Goal: Task Accomplishment & Management: Complete application form

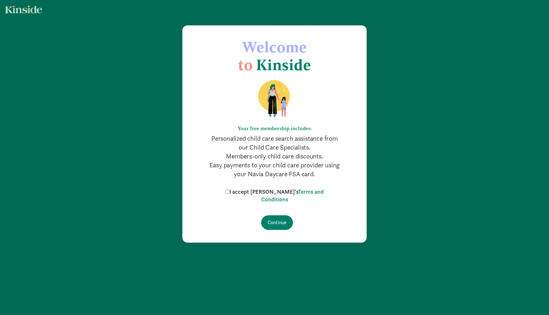
click at [258, 191] on label "I accept [PERSON_NAME]'s Terms and Conditions" at bounding box center [275, 195] width 102 height 15
click at [229, 191] on input "I accept [PERSON_NAME]'s Terms and Conditions" at bounding box center [227, 192] width 4 height 4
checkbox input "true"
click at [284, 224] on input "Continue" at bounding box center [277, 222] width 32 height 15
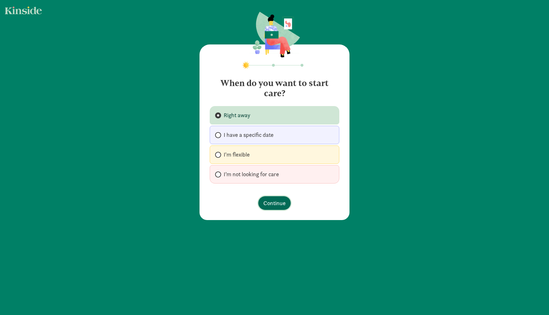
click at [269, 203] on span "Continue" at bounding box center [274, 203] width 22 height 9
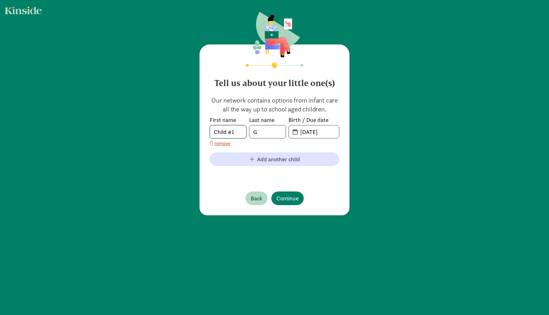
click at [221, 133] on input "Child #1" at bounding box center [228, 132] width 36 height 13
type input "[PERSON_NAME]"
click at [313, 134] on input "[DATE]" at bounding box center [317, 132] width 43 height 13
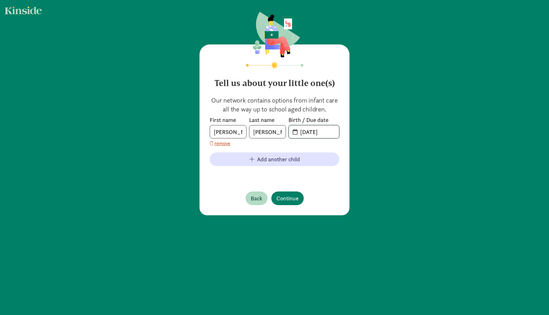
click at [297, 134] on input "[DATE]" at bounding box center [317, 132] width 43 height 13
click at [307, 132] on input "20-25-0828" at bounding box center [317, 132] width 43 height 13
type input "[DATE]"
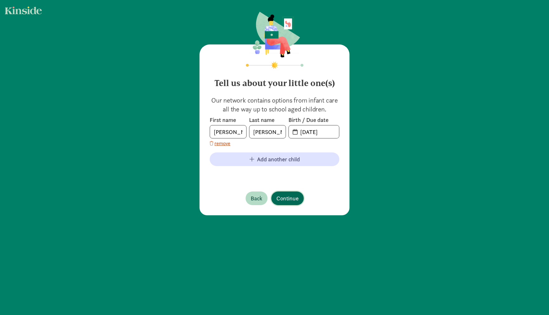
click at [293, 197] on span "Continue" at bounding box center [287, 198] width 22 height 9
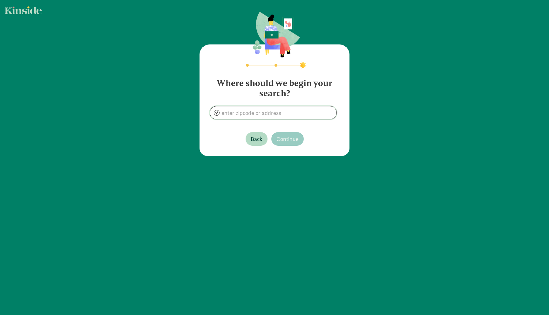
click at [265, 112] on input at bounding box center [273, 112] width 126 height 13
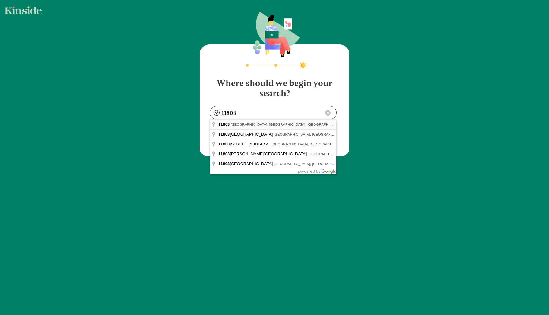
type input "[GEOGRAPHIC_DATA], [GEOGRAPHIC_DATA]"
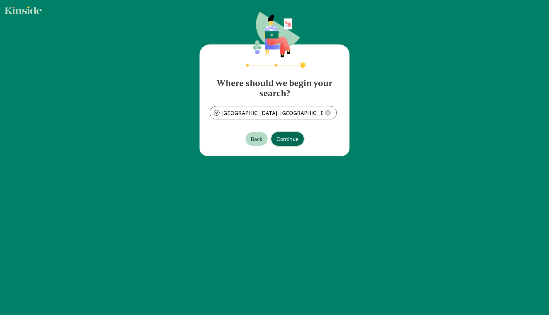
click at [288, 140] on span "Continue" at bounding box center [287, 139] width 22 height 9
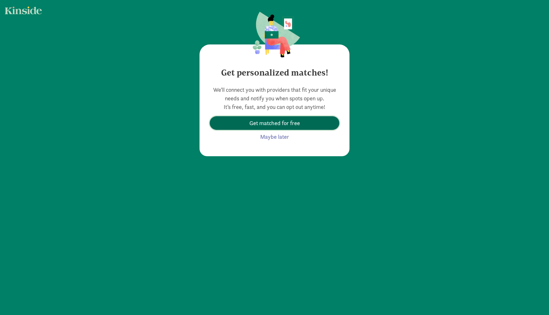
click at [282, 123] on span "Get matched for free" at bounding box center [274, 123] width 51 height 9
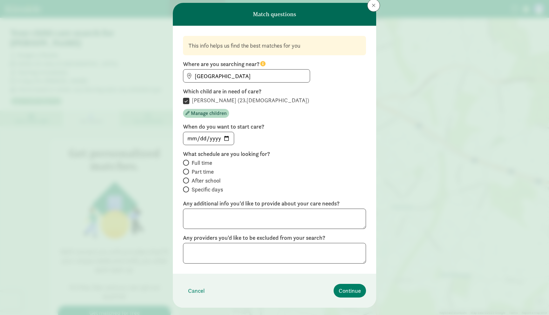
scroll to position [31, 0]
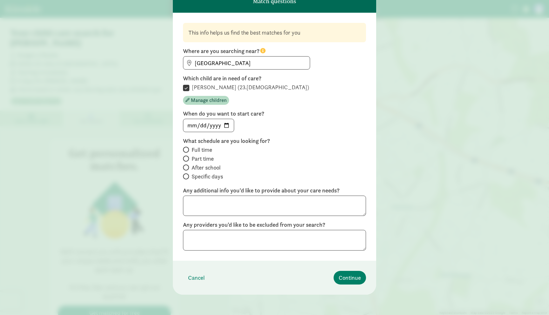
click at [203, 151] on span "Full time" at bounding box center [202, 150] width 21 height 8
click at [187, 151] on input "Full time" at bounding box center [185, 150] width 4 height 4
radio input "true"
click at [355, 281] on span "Continue" at bounding box center [350, 278] width 22 height 9
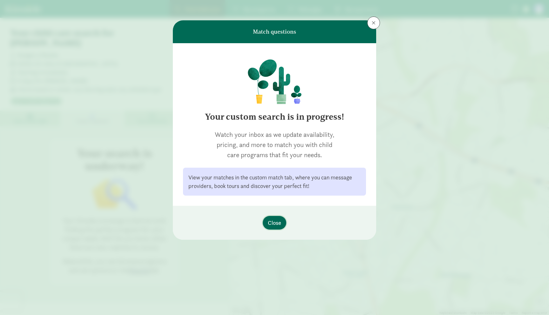
scroll to position [0, 0]
click at [274, 221] on span "Close" at bounding box center [274, 223] width 13 height 9
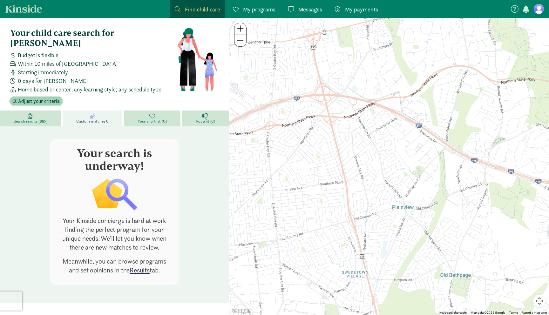
click at [35, 98] on span "Adjust your criteria" at bounding box center [39, 102] width 42 height 8
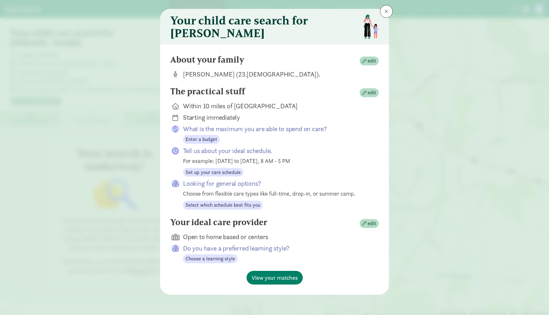
scroll to position [15, 0]
click at [220, 172] on span "Set up your care schedule" at bounding box center [213, 173] width 55 height 8
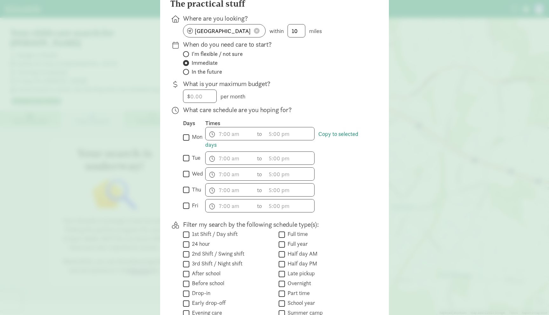
scroll to position [16, 0]
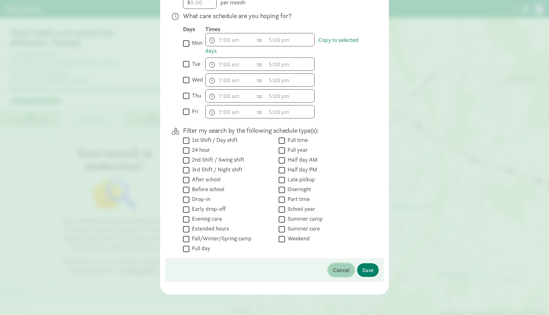
click at [337, 273] on span "Cancel" at bounding box center [341, 270] width 17 height 9
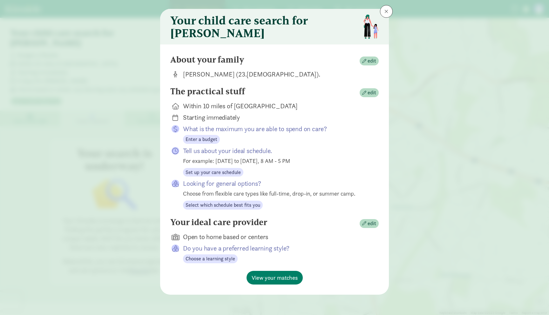
scroll to position [15, 0]
click at [274, 284] on button "View your matches" at bounding box center [275, 278] width 56 height 14
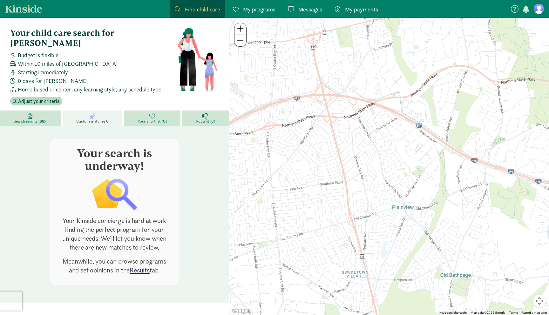
click at [138, 266] on link "Results" at bounding box center [140, 270] width 20 height 9
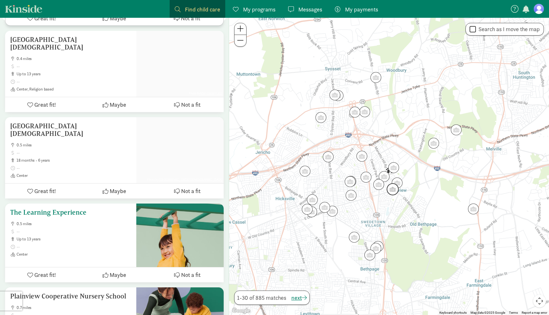
scroll to position [296, 0]
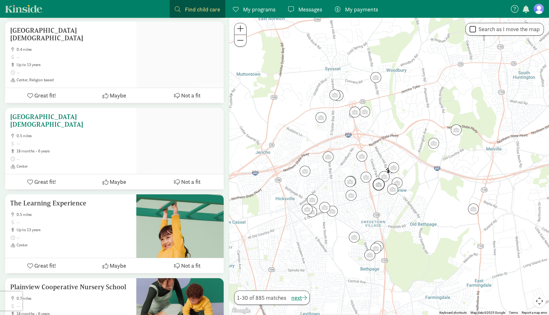
click at [123, 149] on div "[GEOGRAPHIC_DATA][DEMOGRAPHIC_DATA] 0.5 miles 18 months - 6 years Center" at bounding box center [70, 141] width 131 height 66
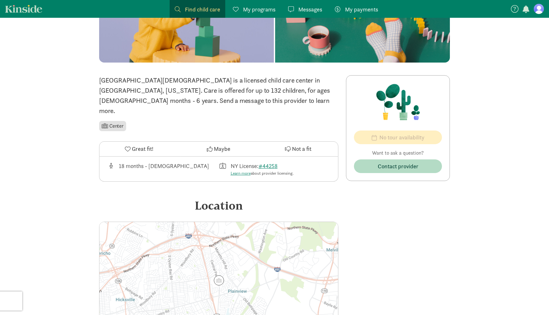
scroll to position [22, 0]
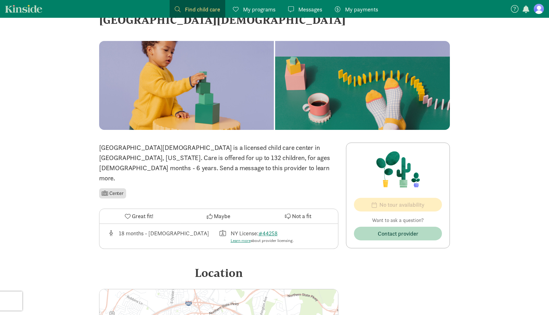
click at [496, 173] on div "‹ › × [GEOGRAPHIC_DATA][DEMOGRAPHIC_DATA] ‹ › × [GEOGRAPHIC_DATA][DEMOGRAPHIC_D…" at bounding box center [274, 244] width 549 height 496
